Goal: Information Seeking & Learning: Learn about a topic

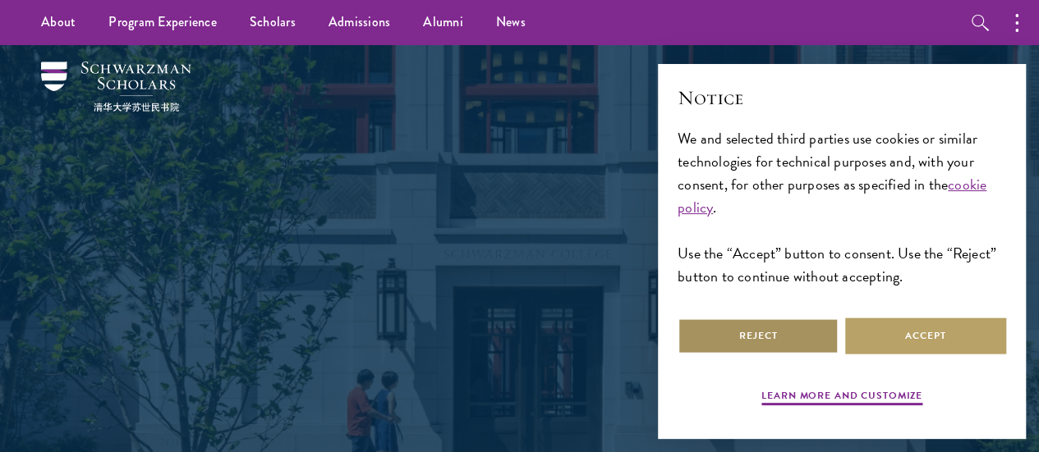
click at [806, 318] on button "Reject" at bounding box center [757, 336] width 161 height 37
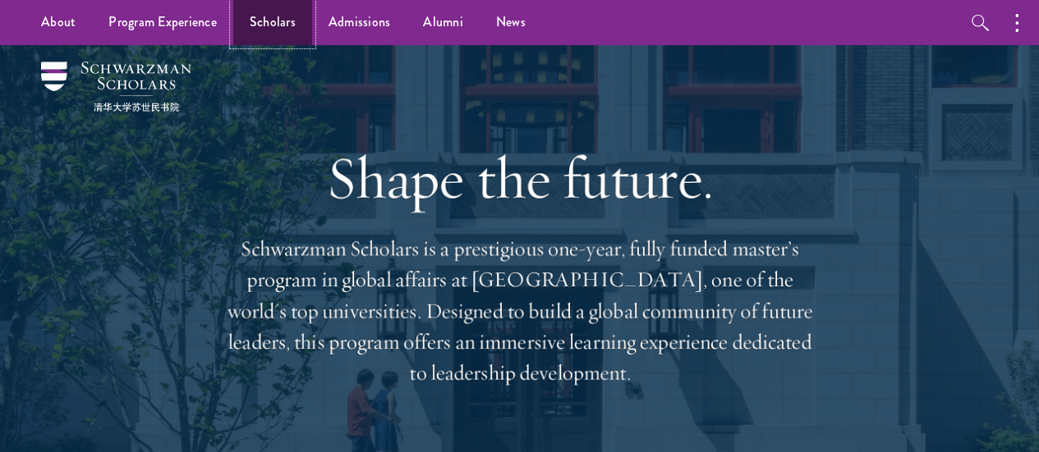
click at [287, 16] on link "Scholars" at bounding box center [272, 22] width 79 height 45
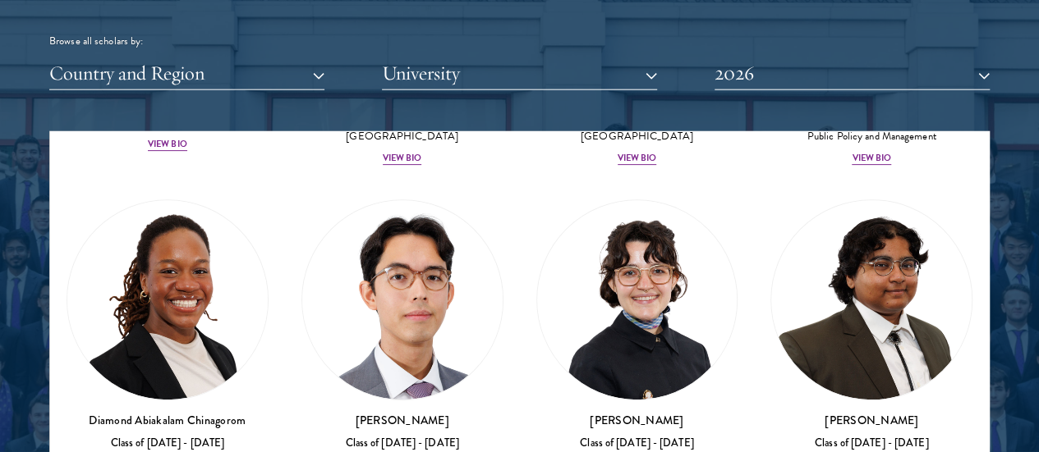
scroll to position [344, 0]
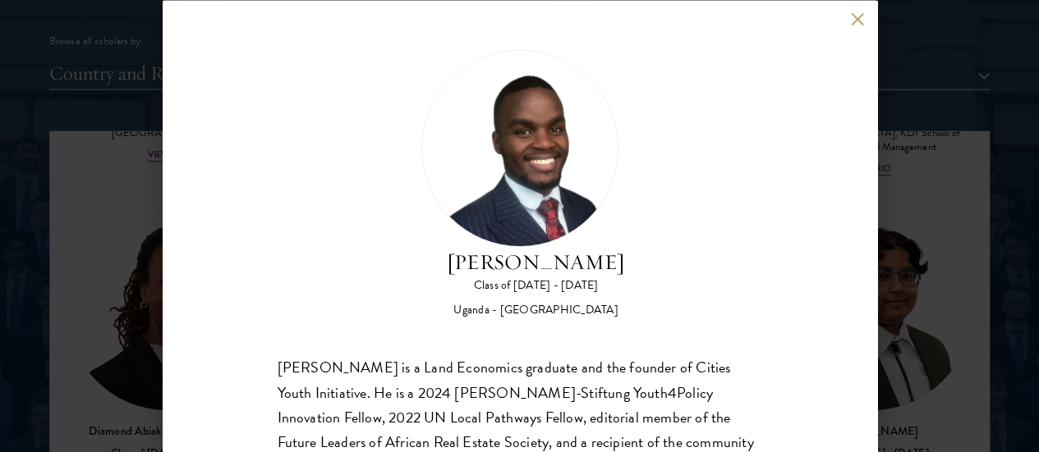
scroll to position [146, 0]
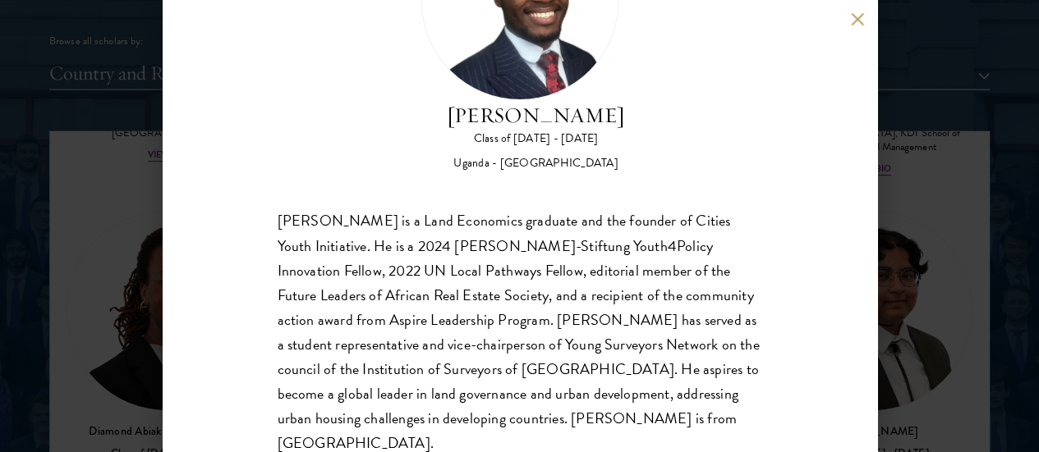
click at [855, 25] on button at bounding box center [858, 19] width 14 height 14
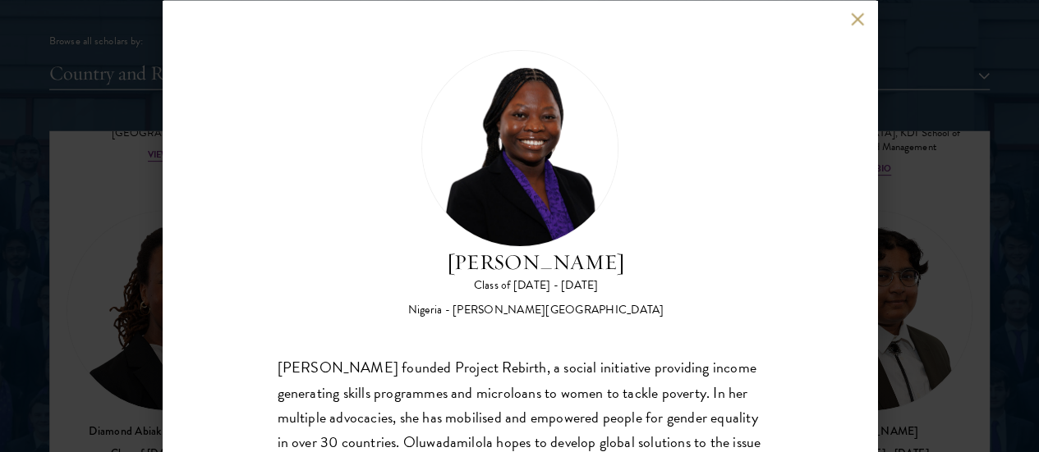
scroll to position [151, 0]
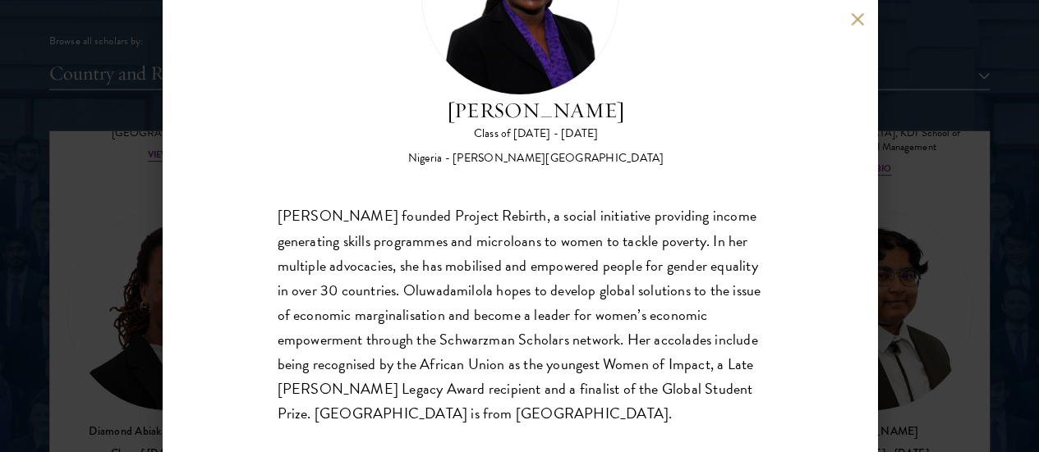
click at [856, 18] on button at bounding box center [858, 19] width 14 height 14
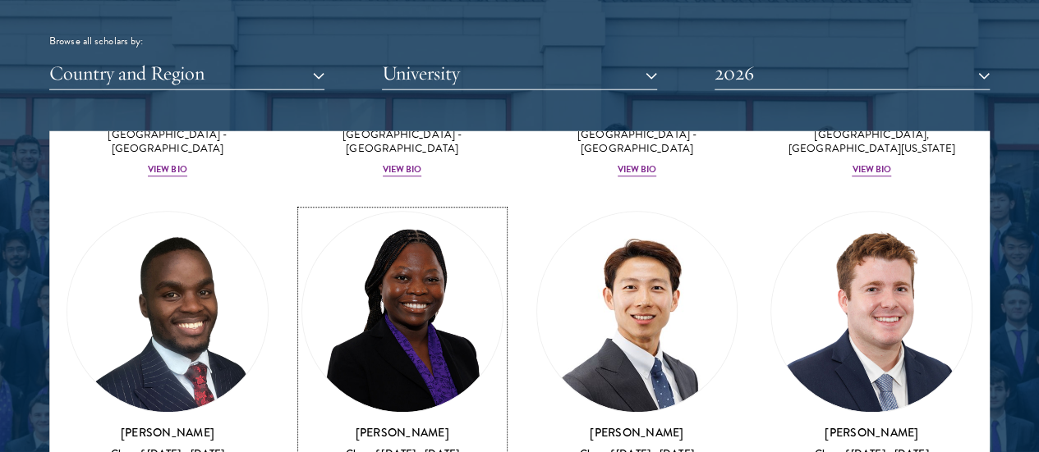
scroll to position [683, 0]
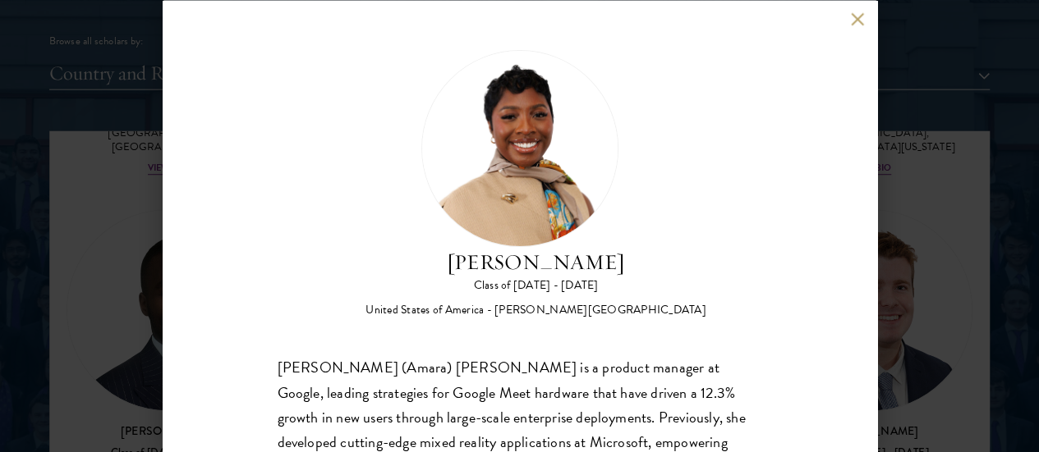
scroll to position [151, 0]
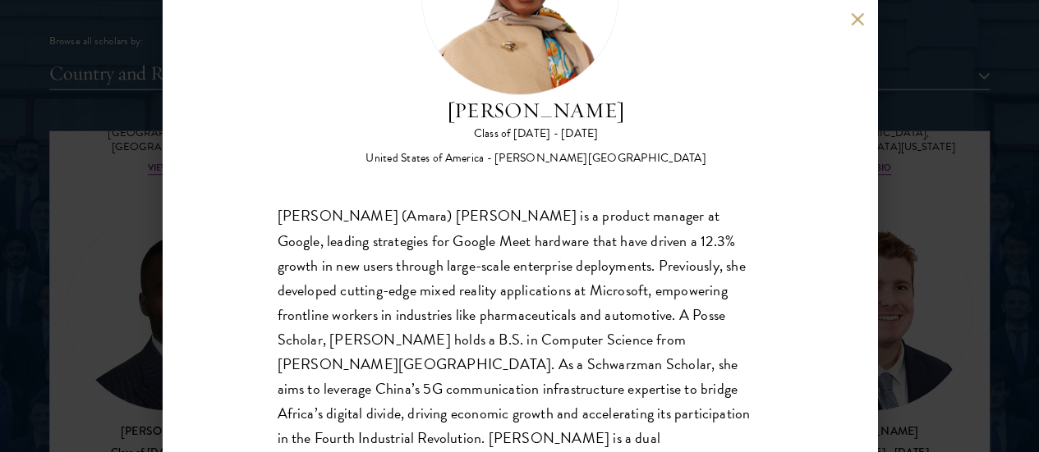
click at [854, 16] on button at bounding box center [858, 19] width 14 height 14
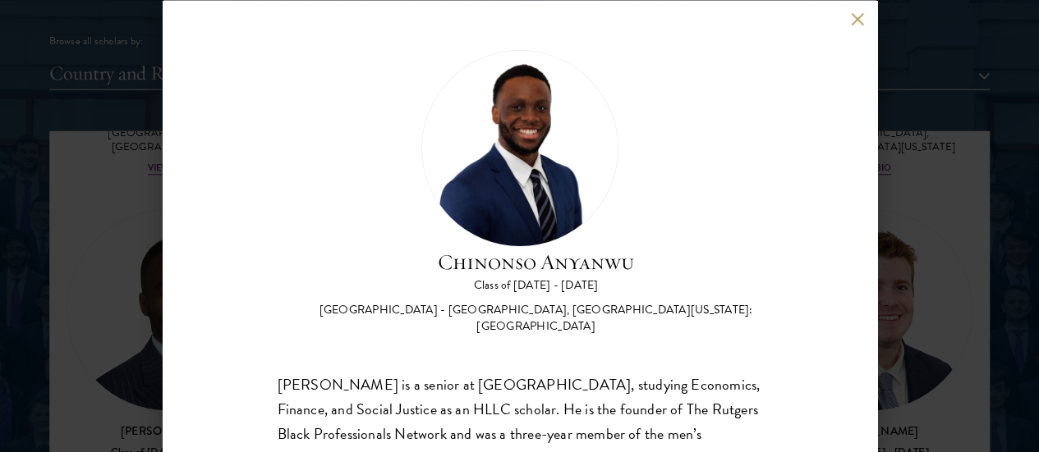
scroll to position [46, 0]
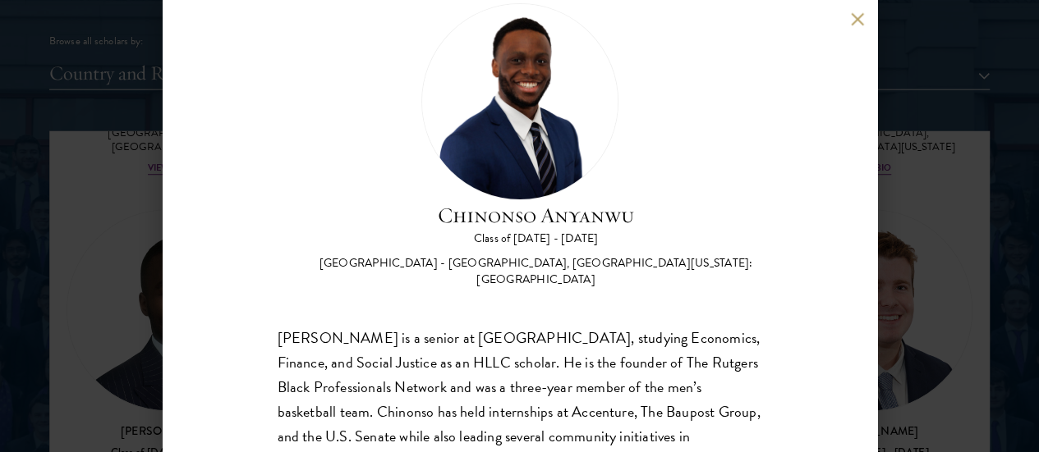
click at [856, 17] on button at bounding box center [858, 19] width 14 height 14
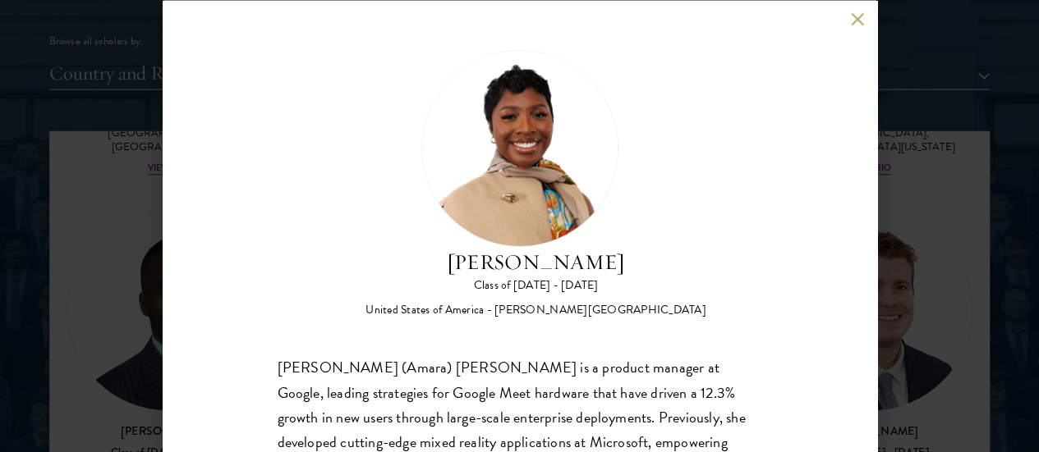
click at [855, 18] on button at bounding box center [858, 19] width 14 height 14
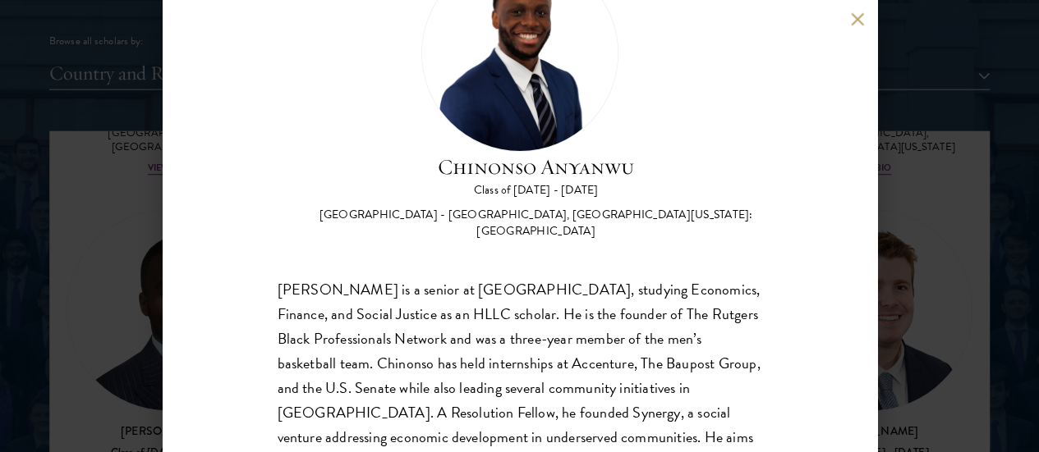
scroll to position [151, 0]
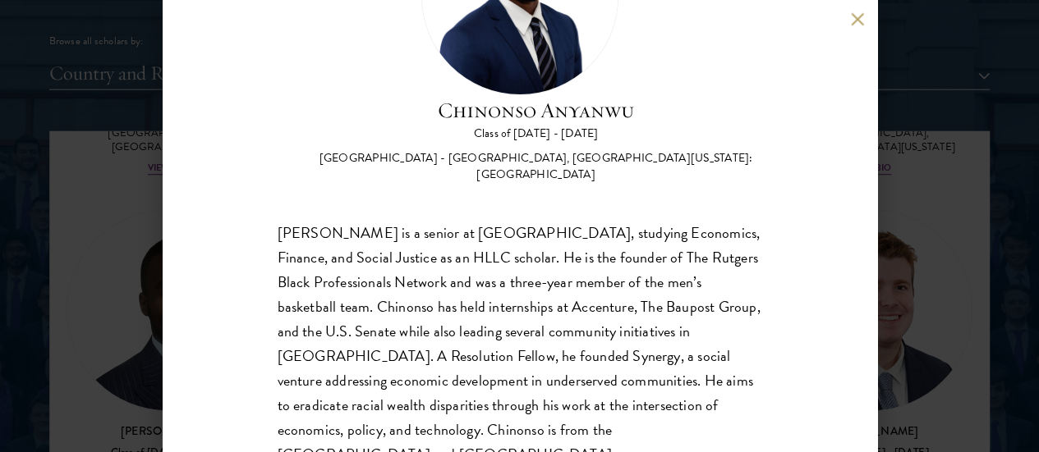
click at [856, 24] on button at bounding box center [858, 19] width 14 height 14
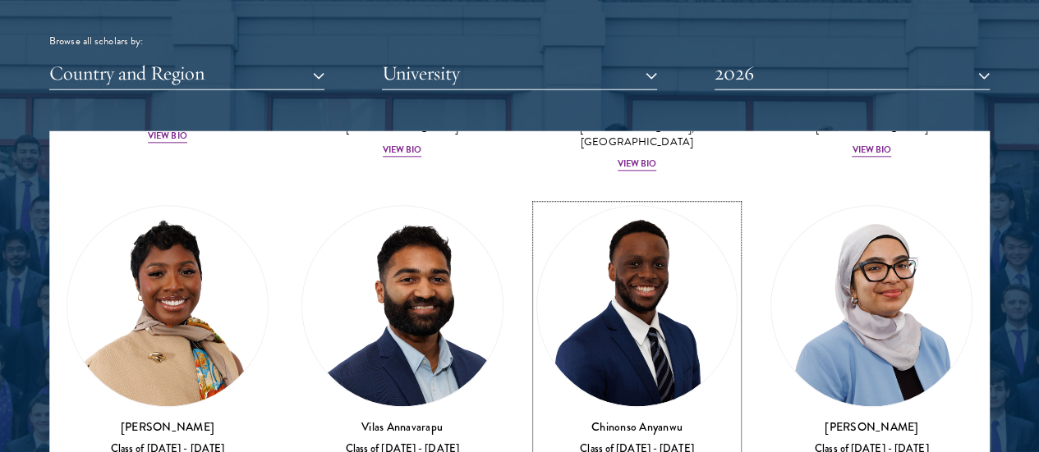
scroll to position [1042, 0]
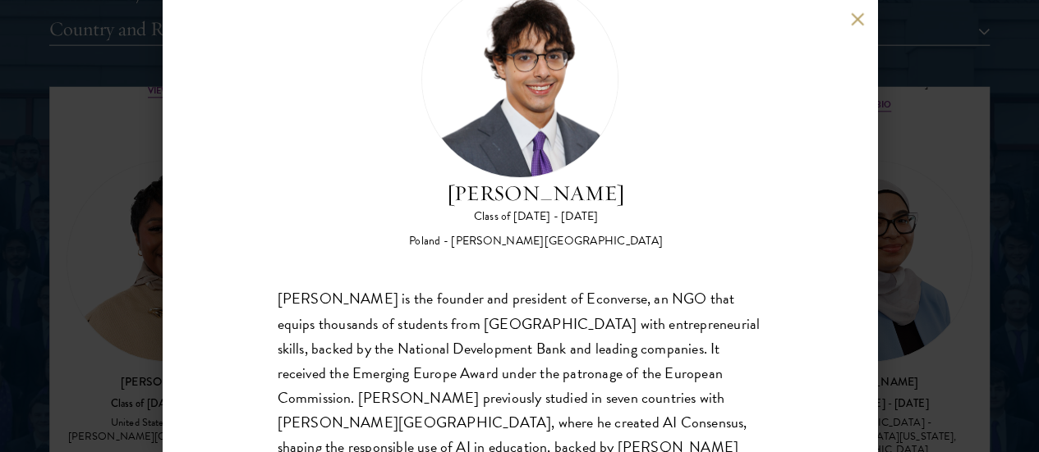
scroll to position [67, 0]
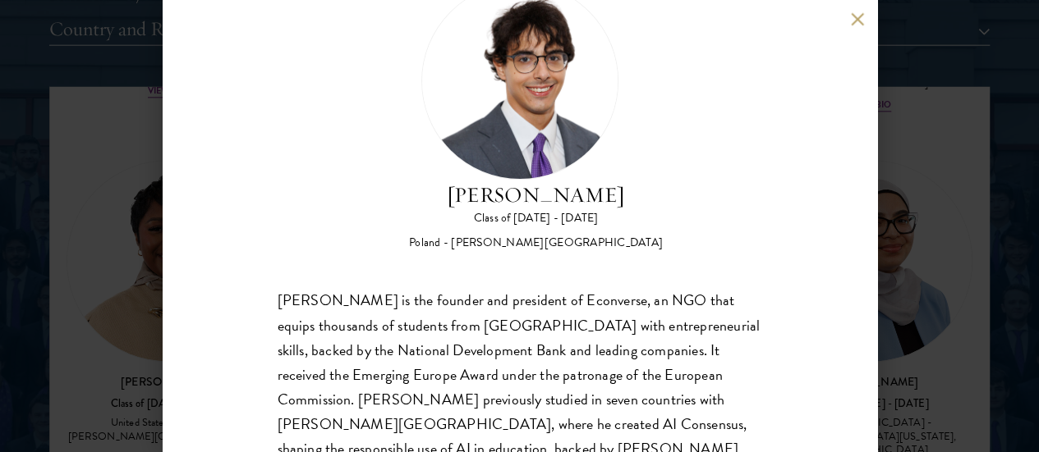
click at [854, 17] on button at bounding box center [858, 19] width 14 height 14
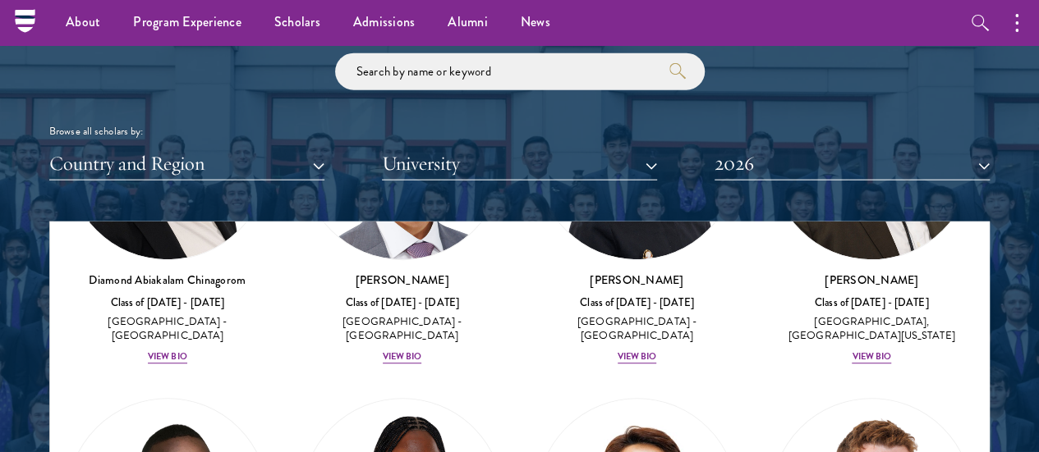
scroll to position [1916, 0]
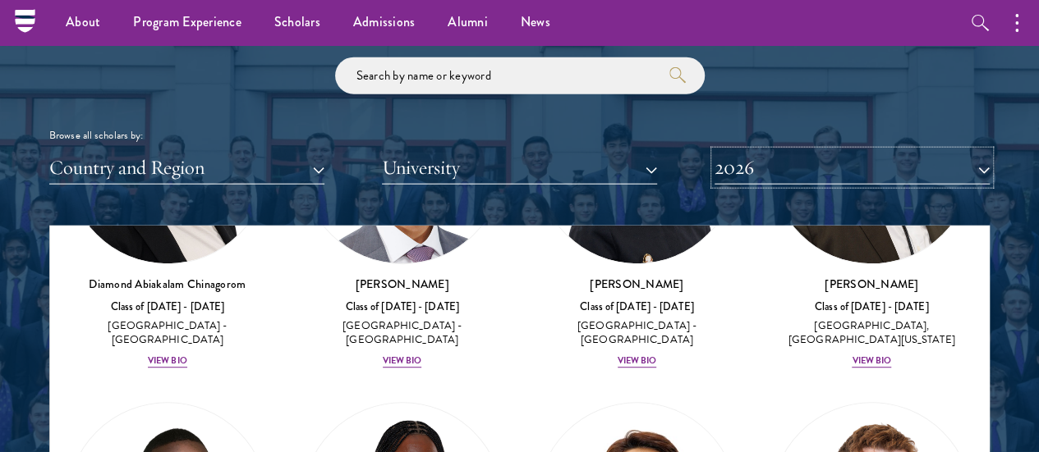
click at [810, 151] on button "2026" at bounding box center [851, 168] width 275 height 34
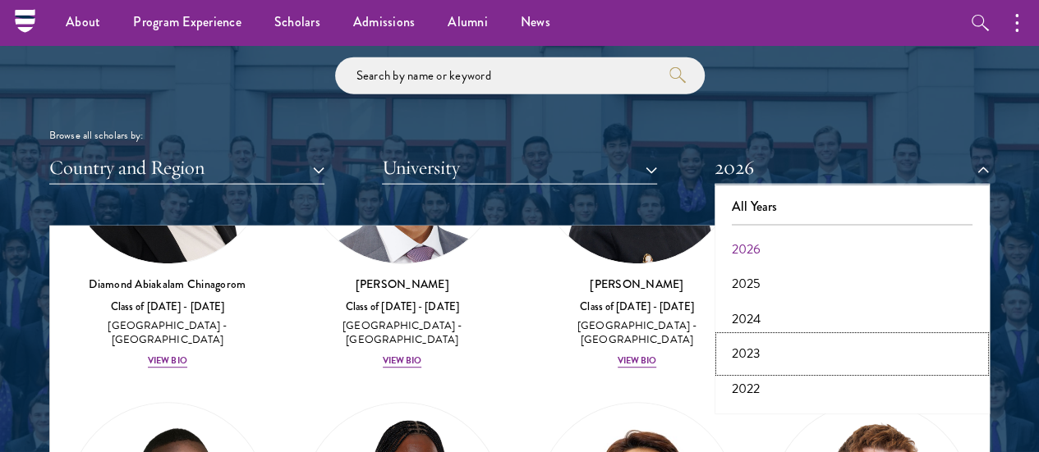
click at [754, 337] on button "2023" at bounding box center [851, 354] width 265 height 34
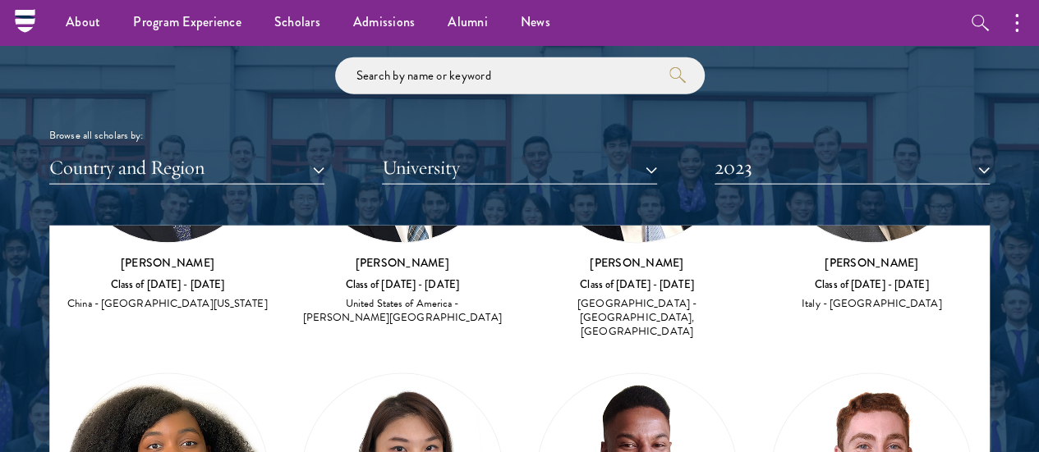
scroll to position [1240, 0]
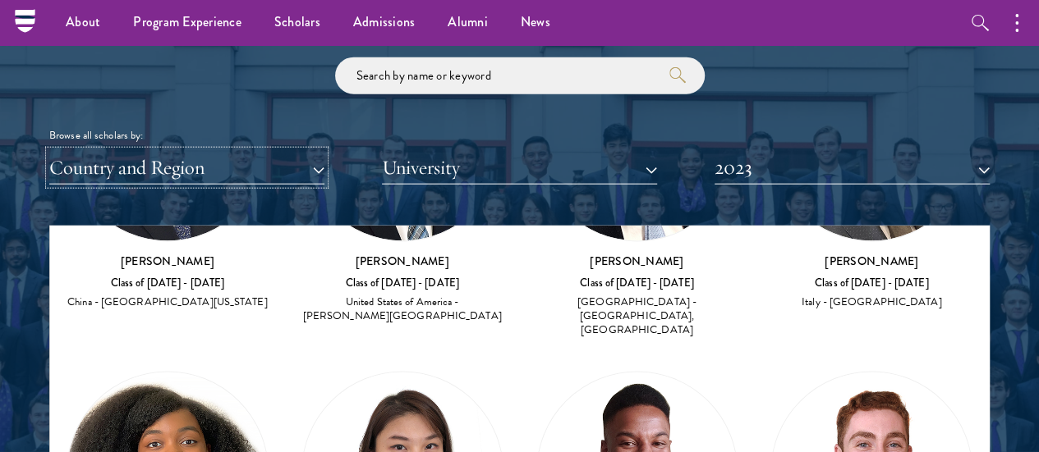
click at [242, 151] on button "Country and Region" at bounding box center [186, 168] width 275 height 34
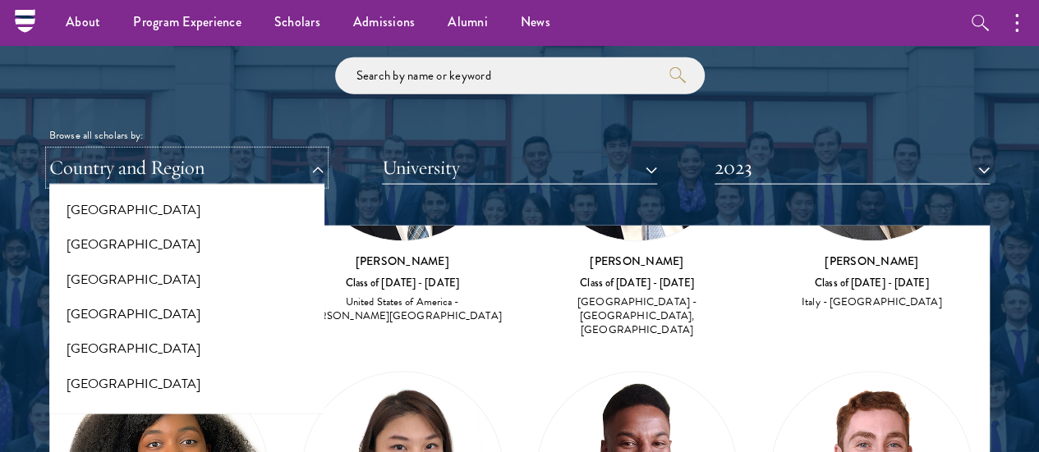
scroll to position [458, 0]
click at [133, 262] on button "[GEOGRAPHIC_DATA]" at bounding box center [186, 279] width 265 height 34
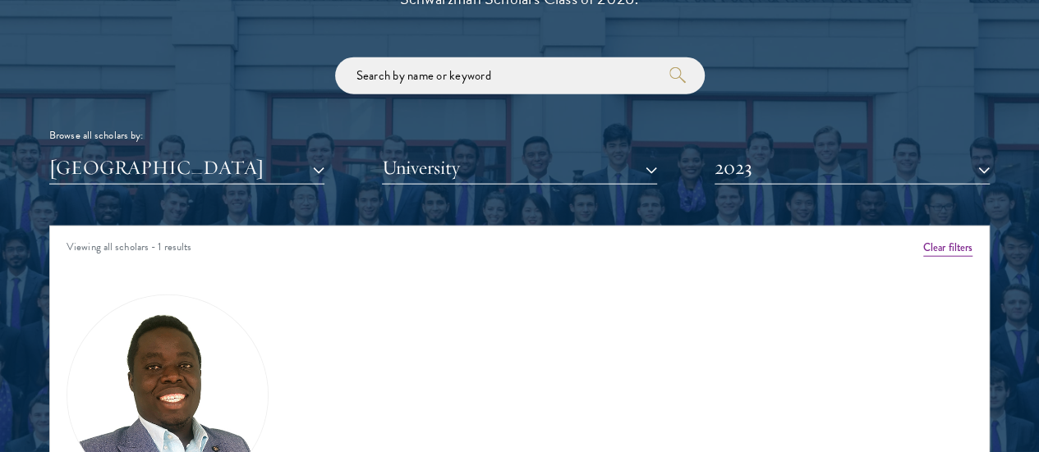
scroll to position [1958, 0]
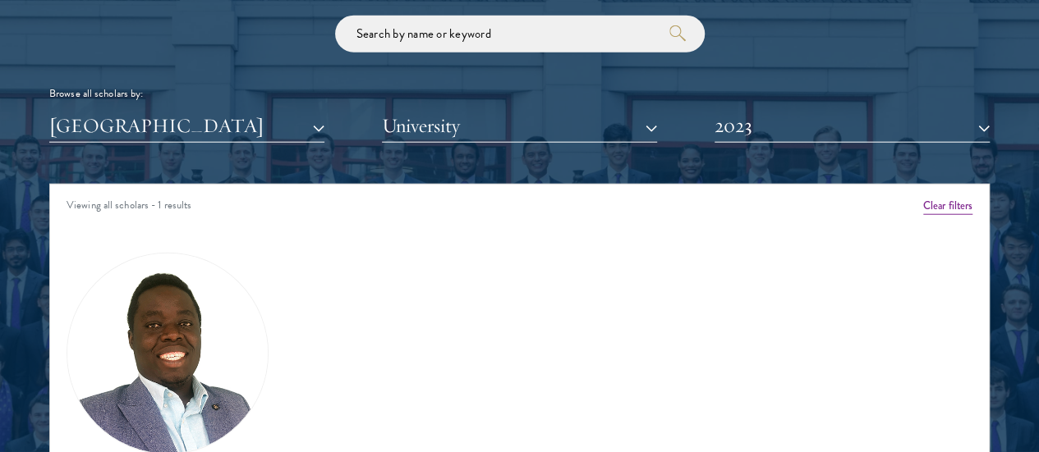
click at [212, 298] on img at bounding box center [167, 354] width 200 height 200
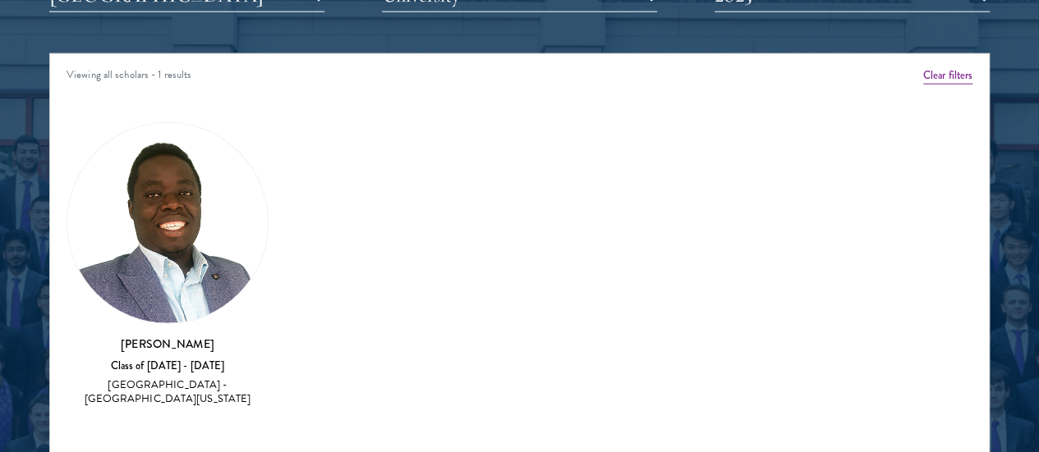
scroll to position [2089, 0]
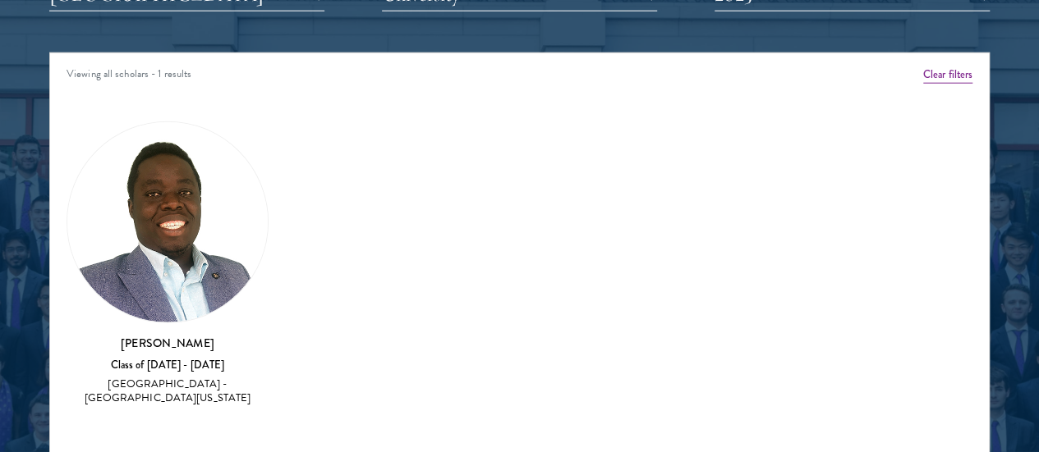
click at [227, 378] on div "[GEOGRAPHIC_DATA] - [GEOGRAPHIC_DATA][US_STATE]" at bounding box center [168, 392] width 202 height 28
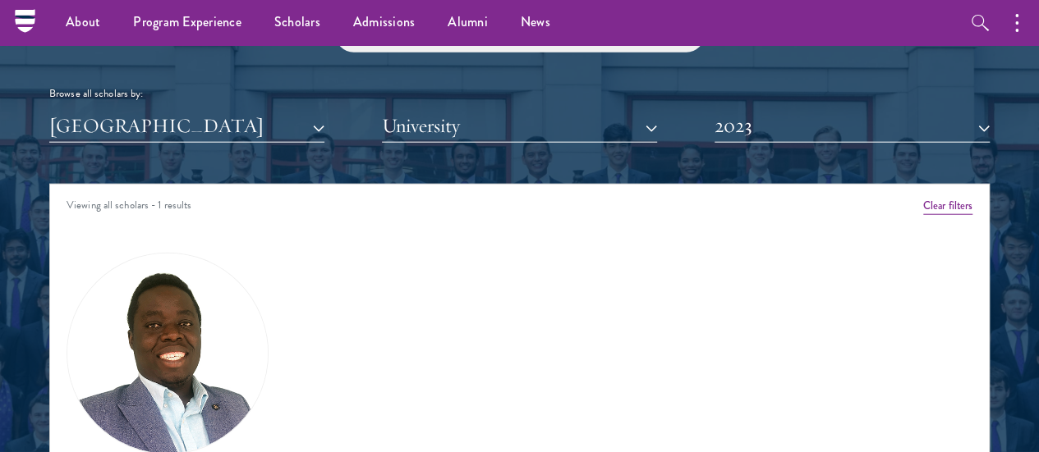
scroll to position [1945, 0]
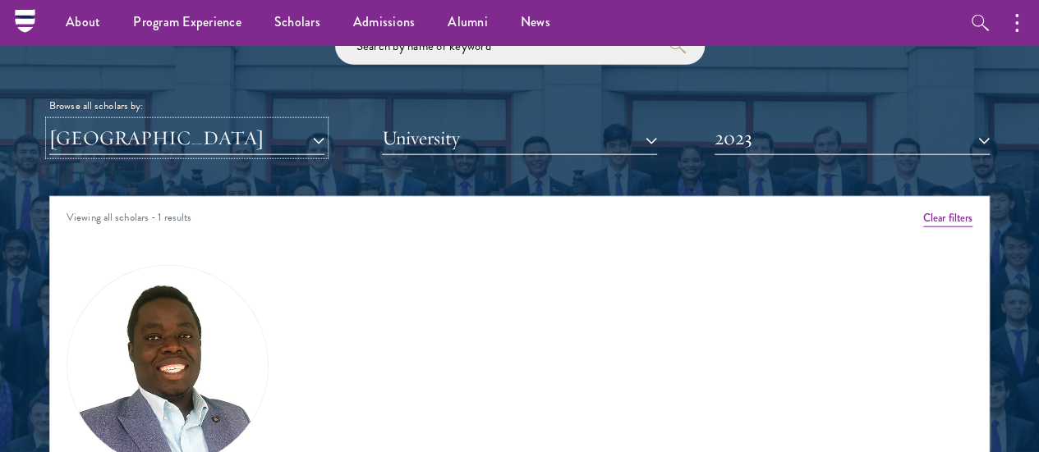
click at [273, 122] on button "[GEOGRAPHIC_DATA]" at bounding box center [186, 139] width 275 height 34
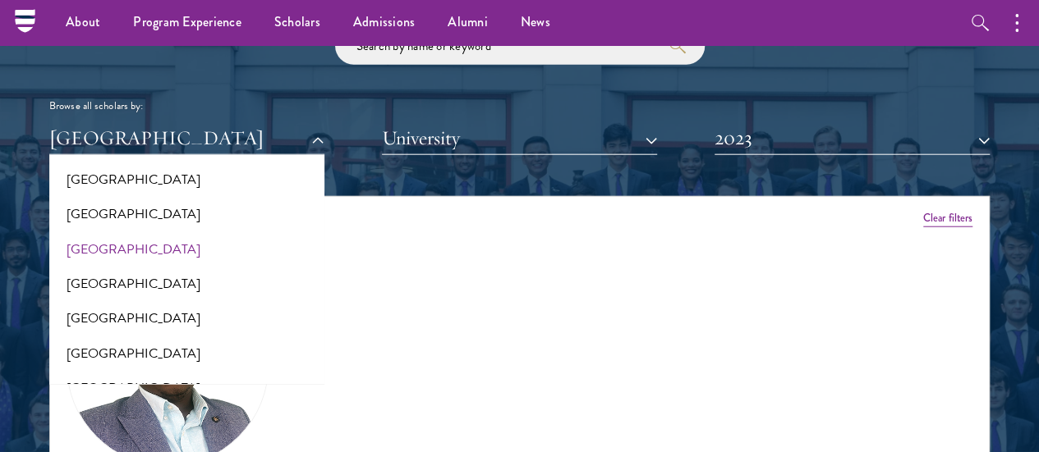
click at [371, 124] on div "[GEOGRAPHIC_DATA] All Countries and Regions [GEOGRAPHIC_DATA] [GEOGRAPHIC_DATA]…" at bounding box center [519, 139] width 940 height 34
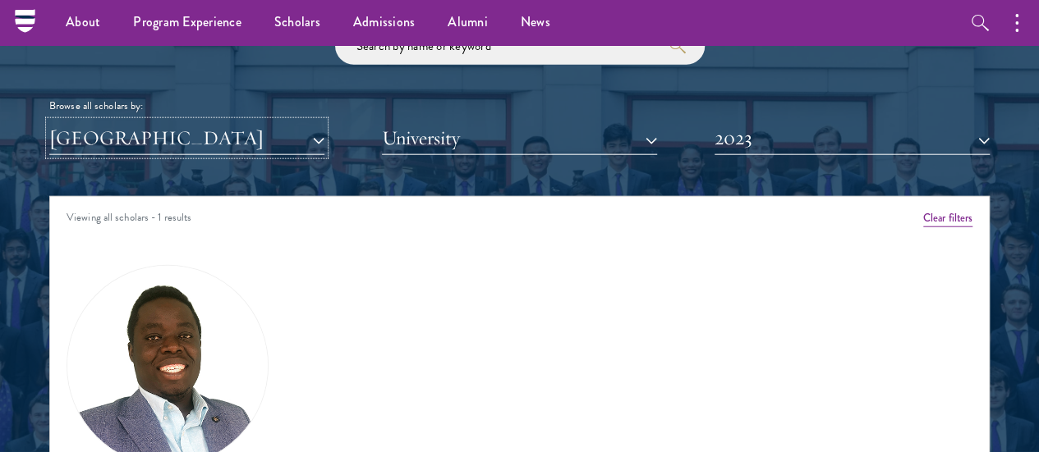
click at [324, 122] on button "[GEOGRAPHIC_DATA]" at bounding box center [186, 139] width 275 height 34
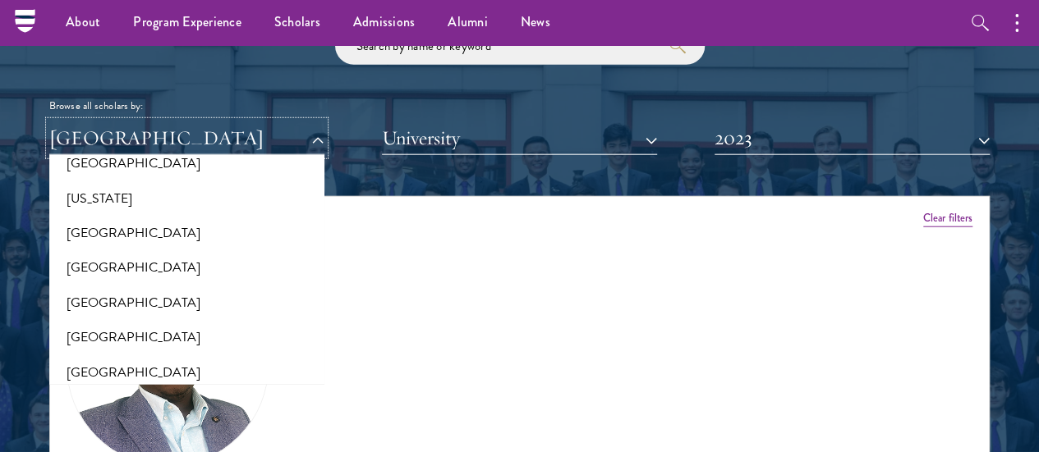
scroll to position [980, 0]
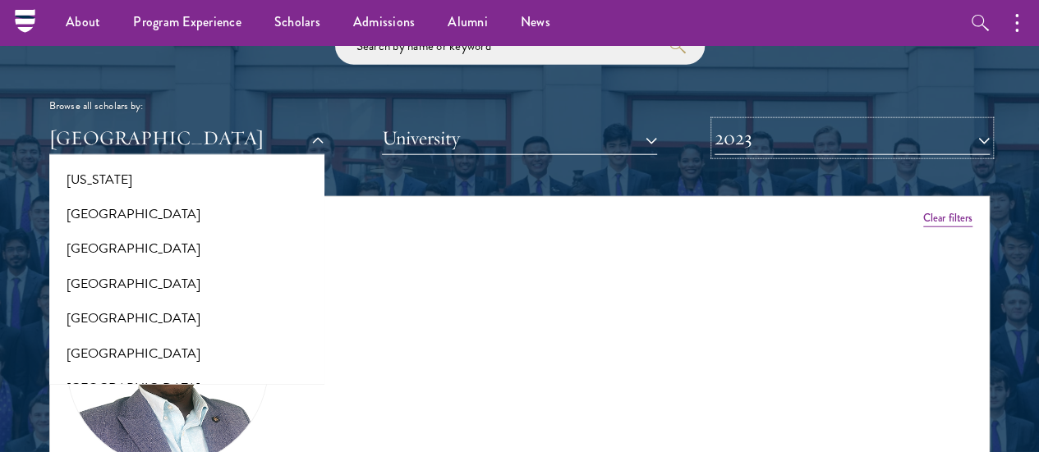
click at [736, 122] on button "2023" at bounding box center [851, 139] width 275 height 34
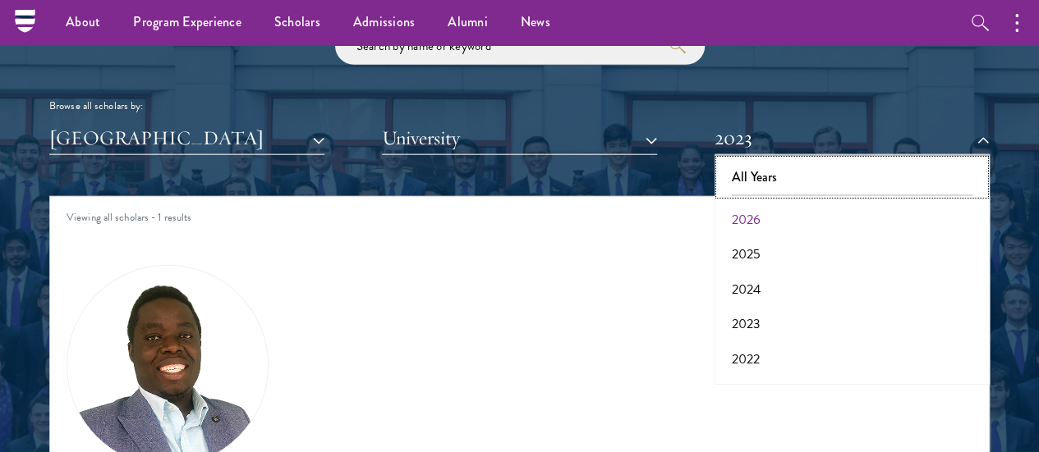
click at [747, 160] on button "All Years" at bounding box center [851, 177] width 265 height 34
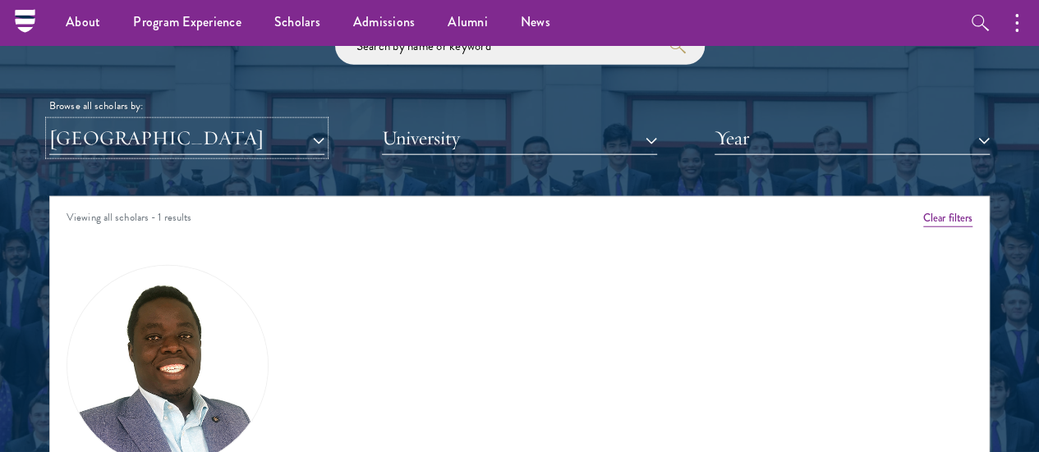
click at [319, 122] on button "[GEOGRAPHIC_DATA]" at bounding box center [186, 139] width 275 height 34
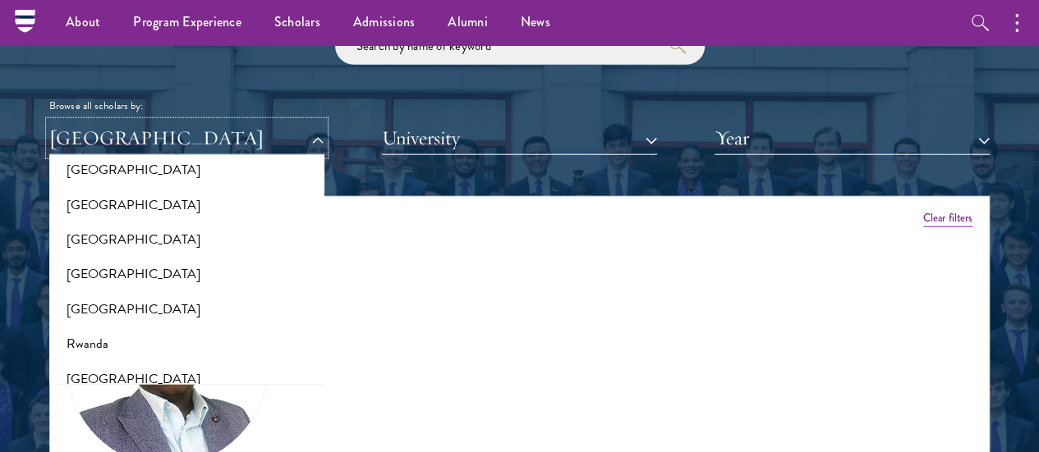
scroll to position [2531, 0]
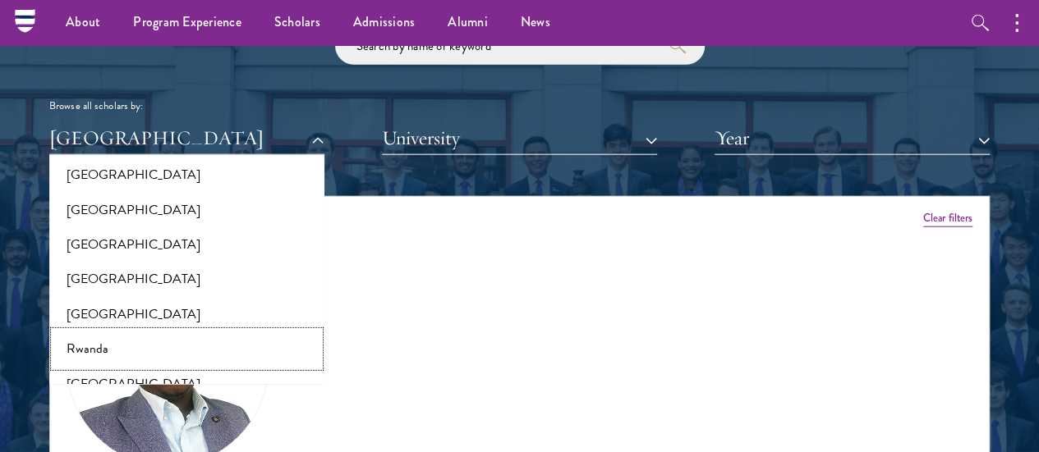
click at [130, 332] on button "Rwanda" at bounding box center [186, 349] width 265 height 34
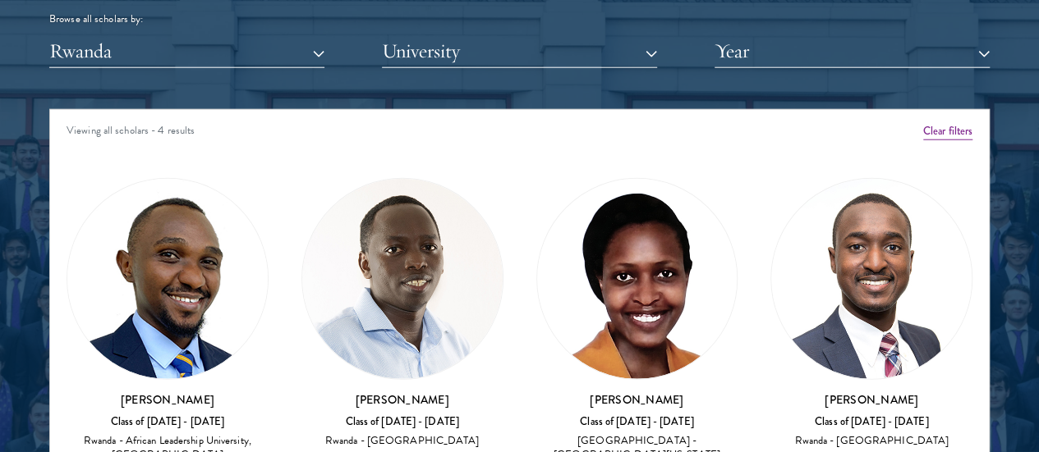
scroll to position [2035, 0]
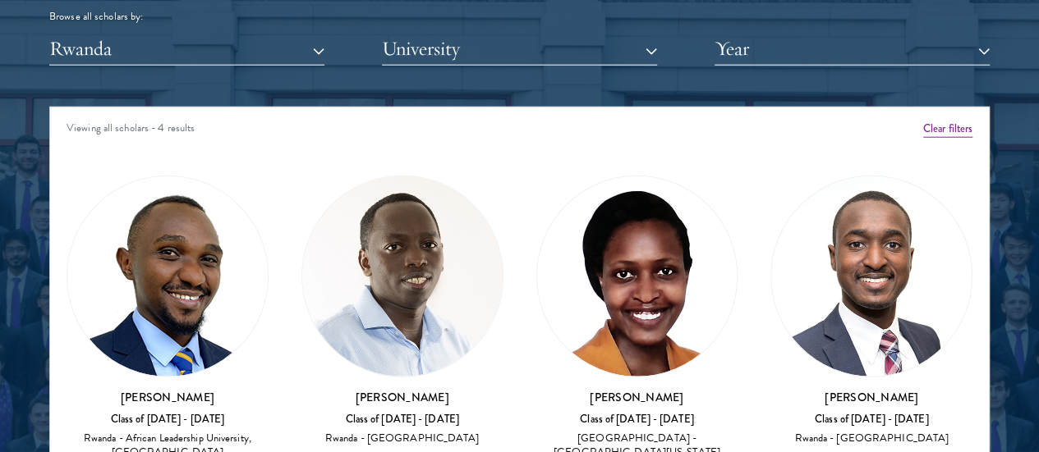
click at [348, 224] on img at bounding box center [402, 277] width 200 height 200
click at [181, 242] on img at bounding box center [167, 277] width 200 height 200
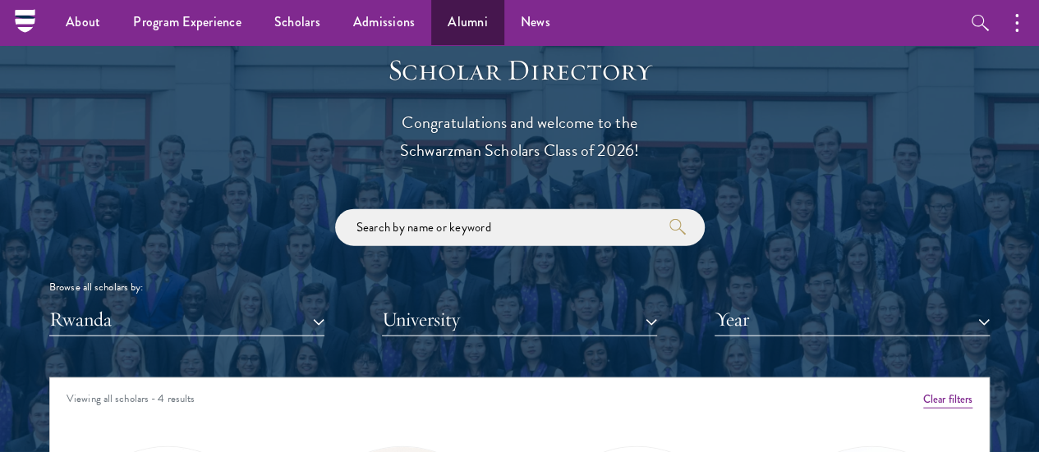
scroll to position [1756, 0]
